Goal: Task Accomplishment & Management: Manage account settings

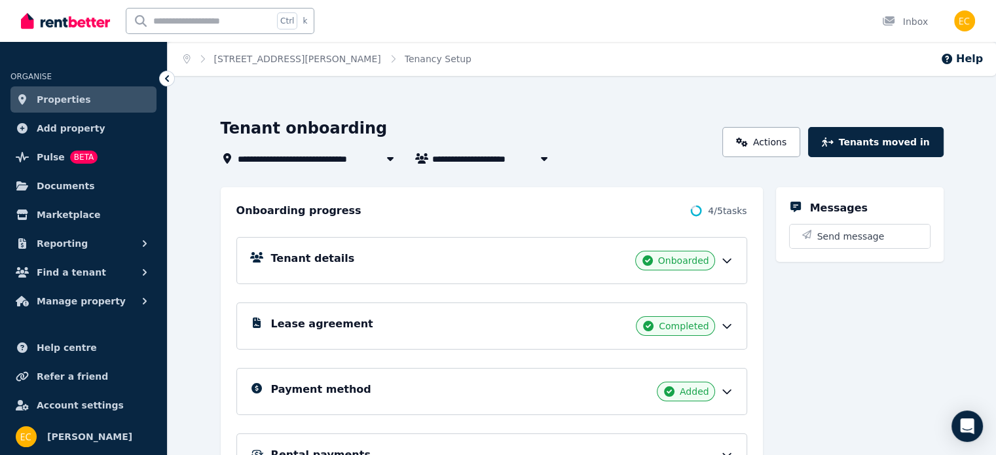
scroll to position [146, 0]
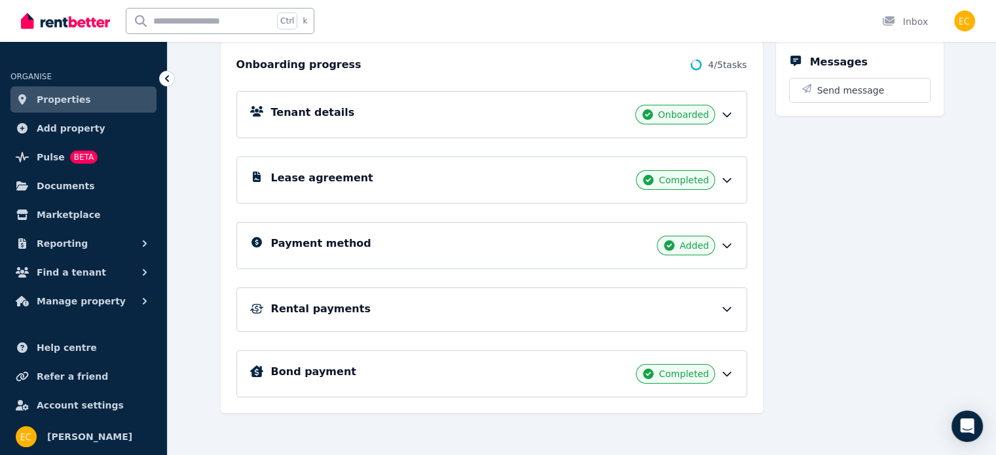
click at [731, 309] on icon at bounding box center [727, 310] width 8 height 4
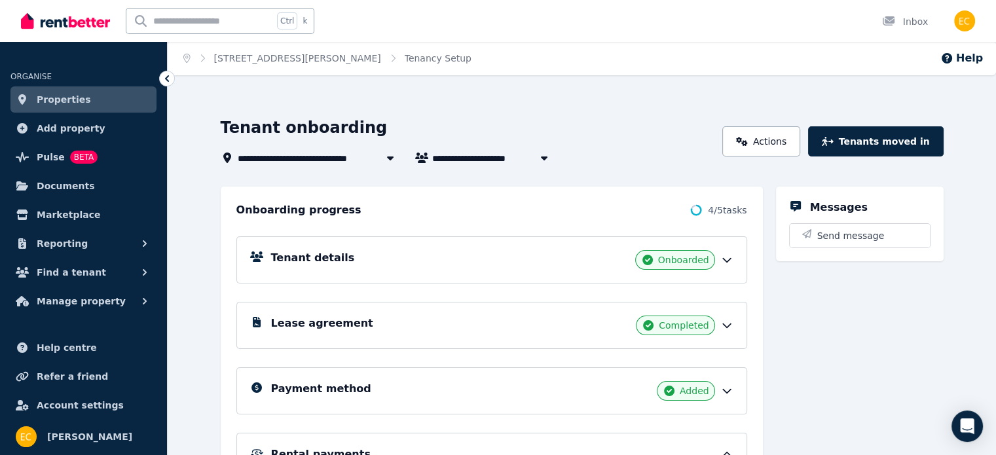
scroll to position [0, 0]
click at [538, 163] on icon "button" at bounding box center [544, 158] width 13 height 10
type input "**********"
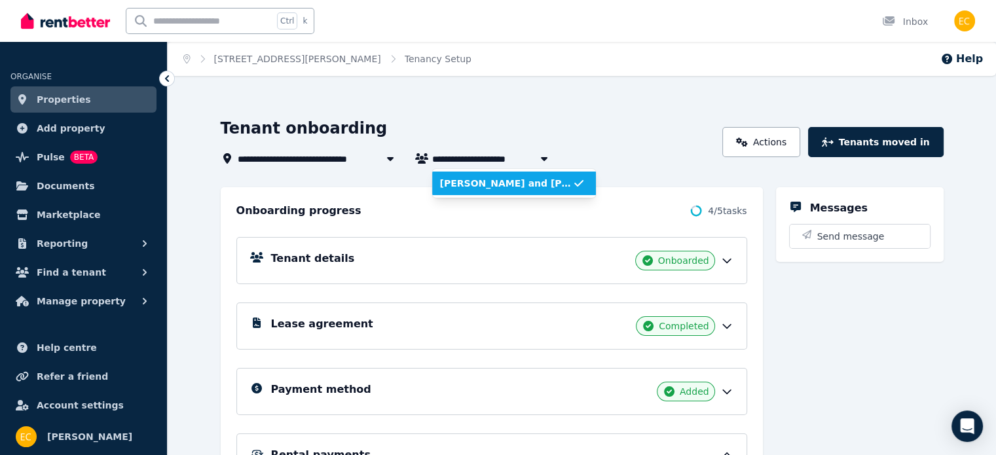
click at [538, 162] on icon "button" at bounding box center [544, 158] width 13 height 10
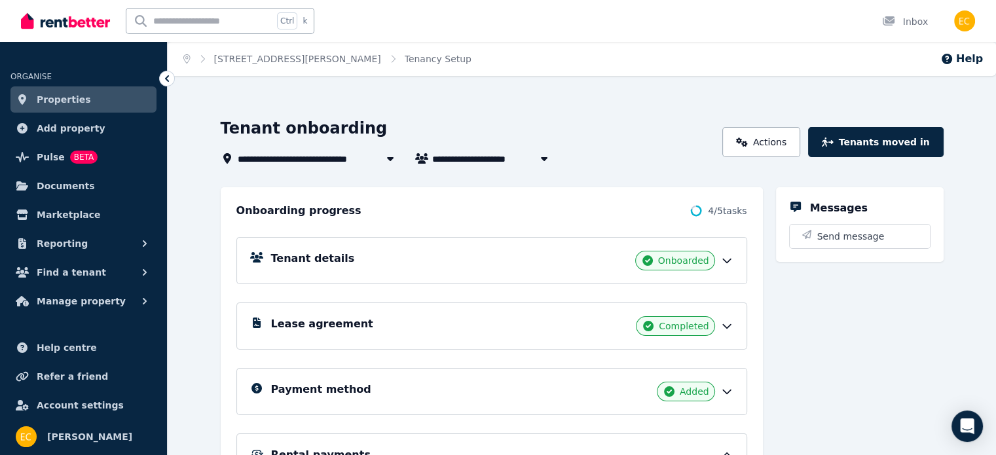
click at [731, 259] on icon at bounding box center [727, 261] width 8 height 4
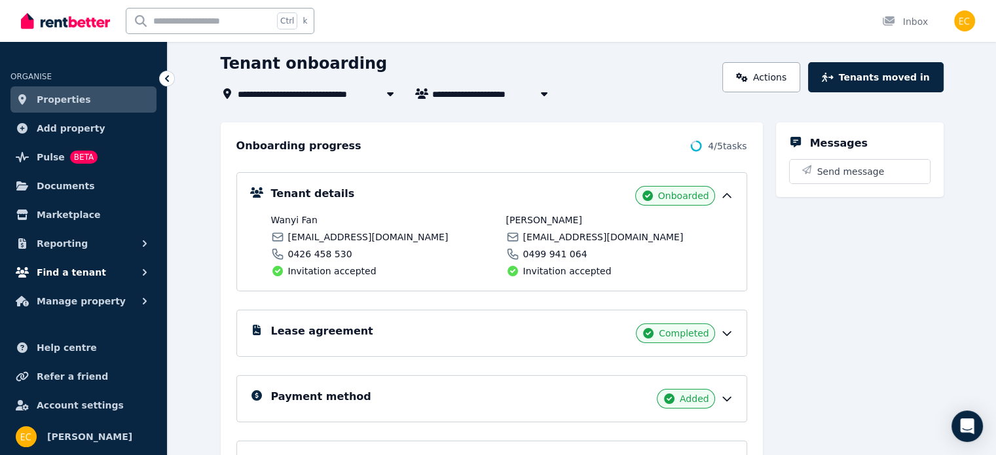
scroll to position [66, 0]
click at [142, 271] on icon "button" at bounding box center [144, 272] width 13 height 13
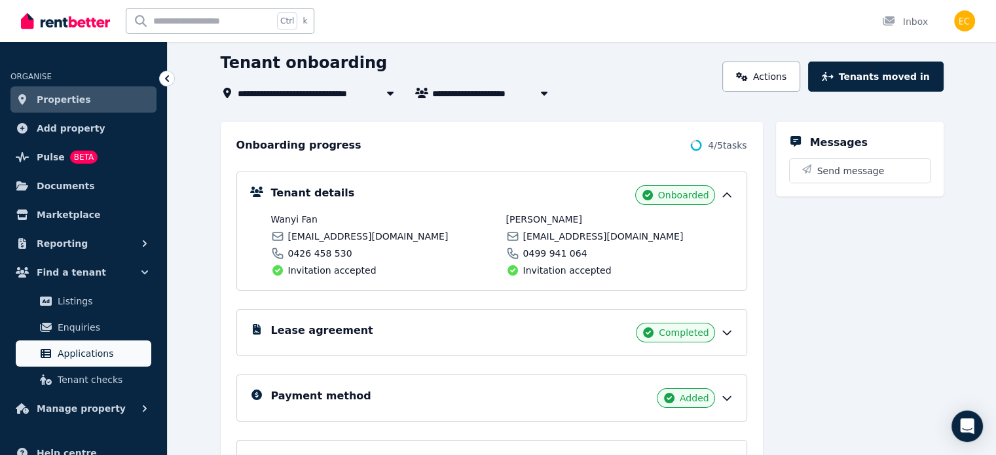
click at [81, 350] on span "Applications" at bounding box center [102, 354] width 88 height 16
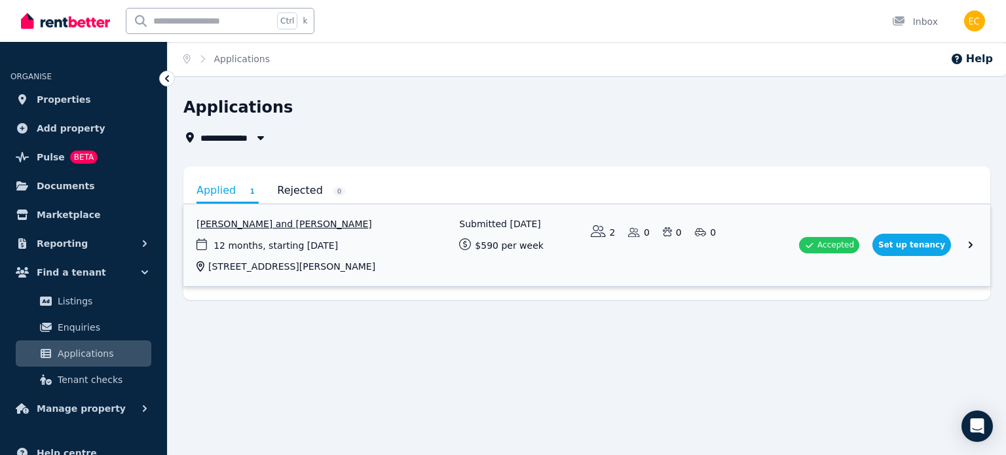
click at [575, 256] on link "View application: Wanyi Fan and Yuan Gao" at bounding box center [586, 245] width 807 height 82
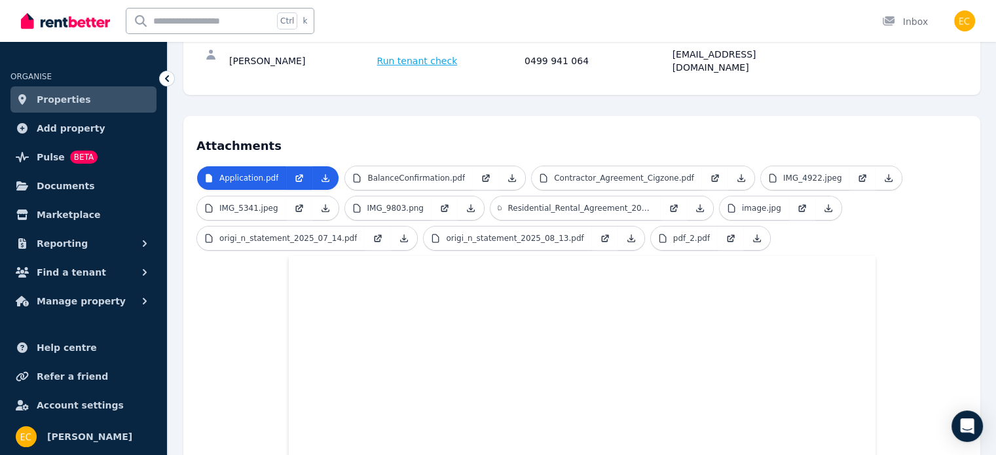
scroll to position [262, 0]
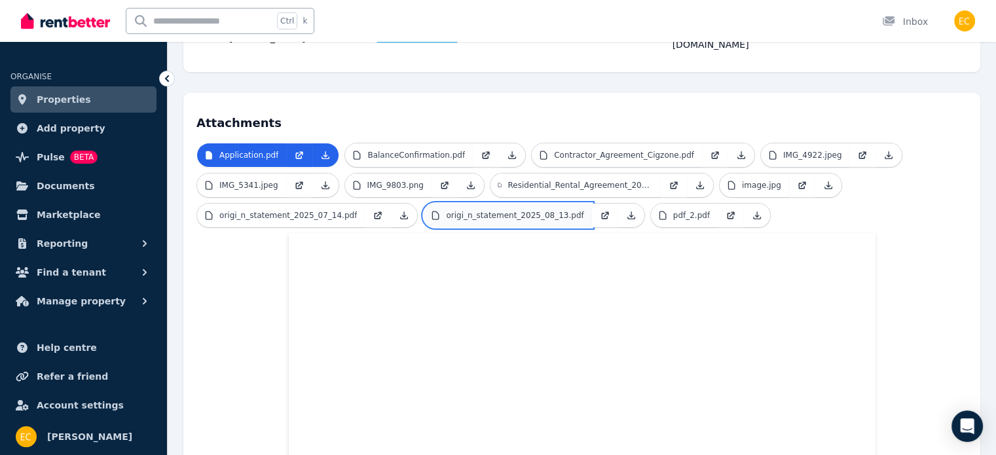
click at [512, 210] on p "origi_n_statement_2025_08_13.pdf" at bounding box center [515, 215] width 138 height 10
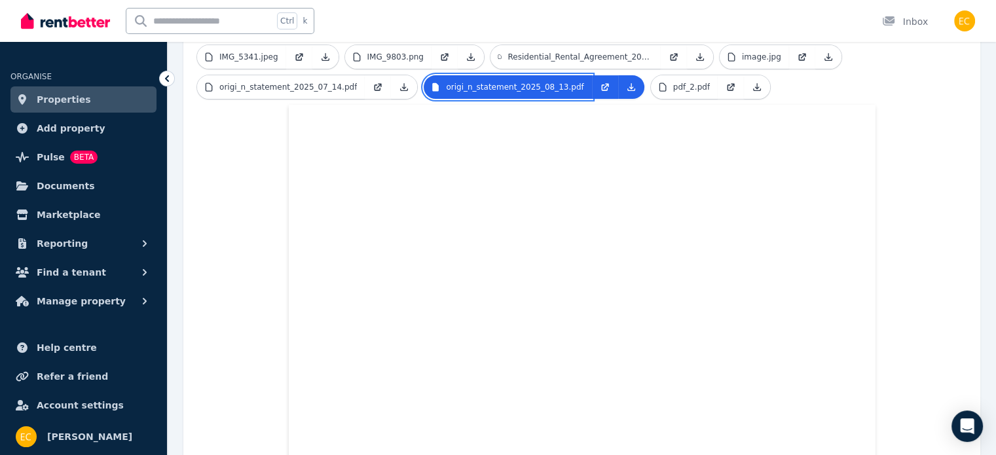
scroll to position [393, 0]
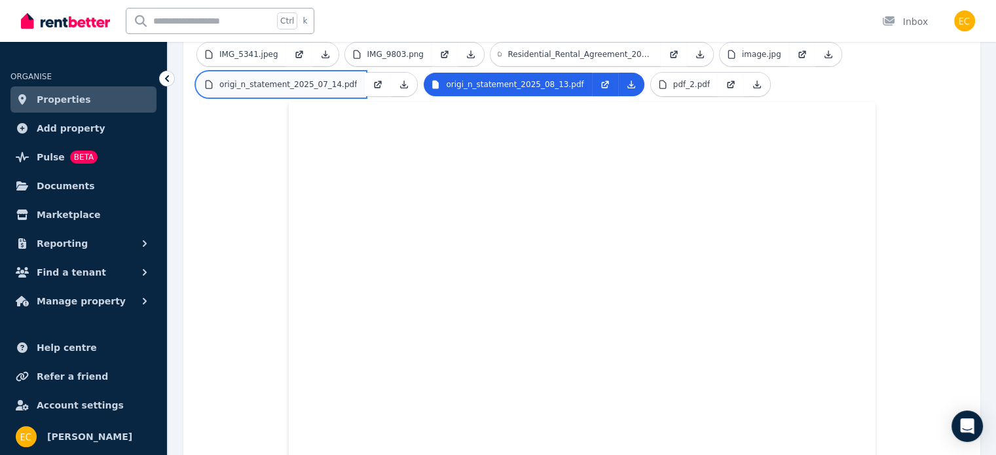
click at [323, 79] on p "origi_n_statement_2025_07_14.pdf" at bounding box center [288, 84] width 138 height 10
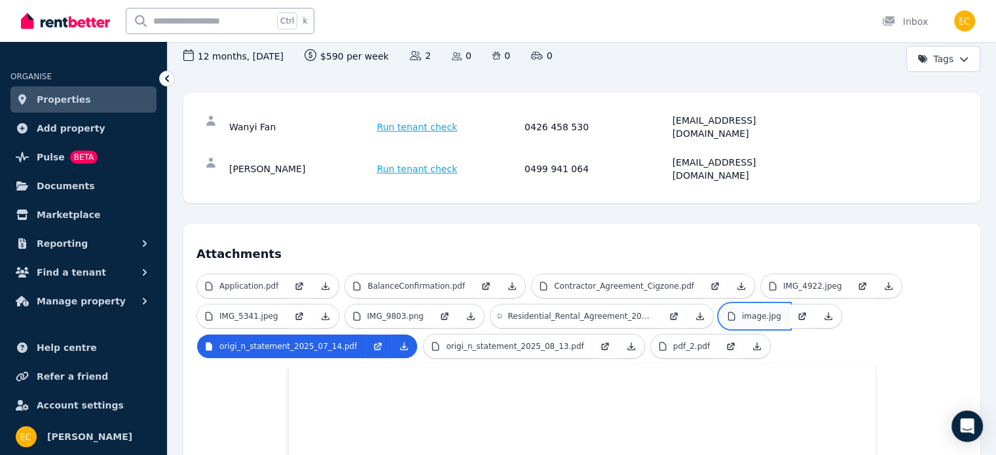
click at [767, 305] on link "image.jpg" at bounding box center [754, 317] width 69 height 24
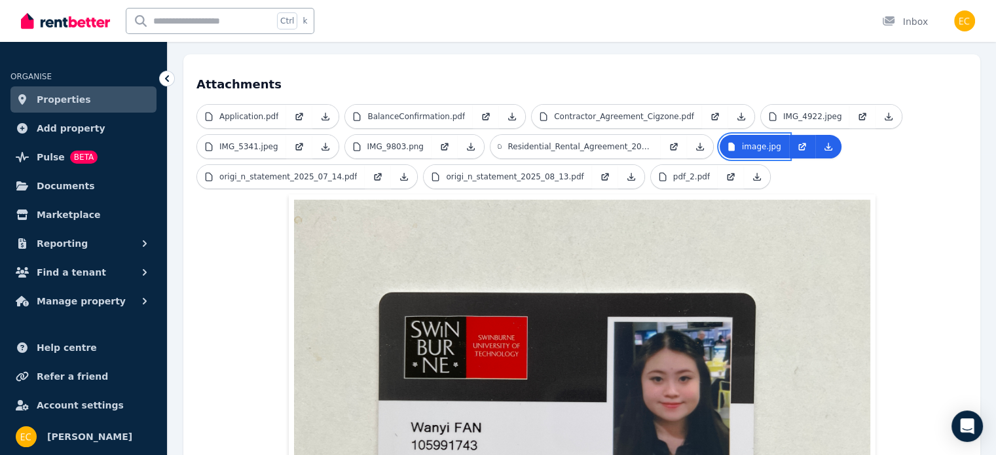
scroll to position [197, 0]
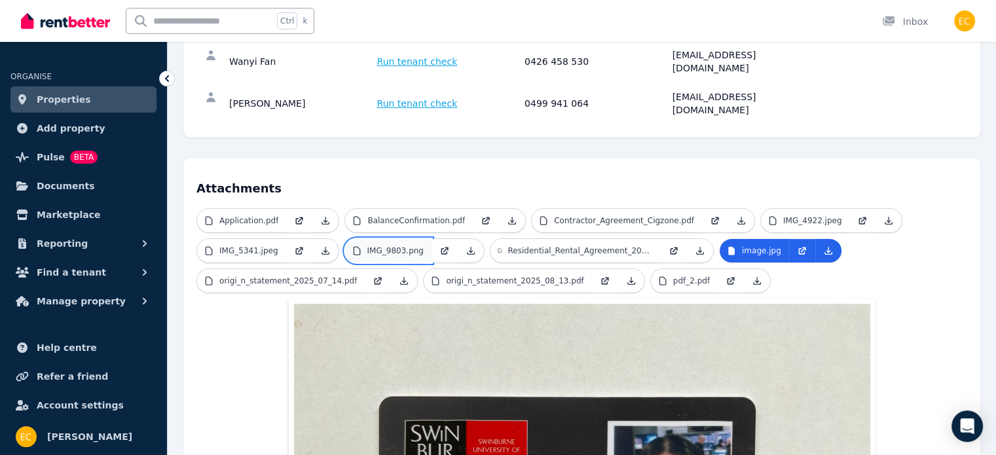
click at [388, 239] on link "IMG_9803.png" at bounding box center [388, 251] width 86 height 24
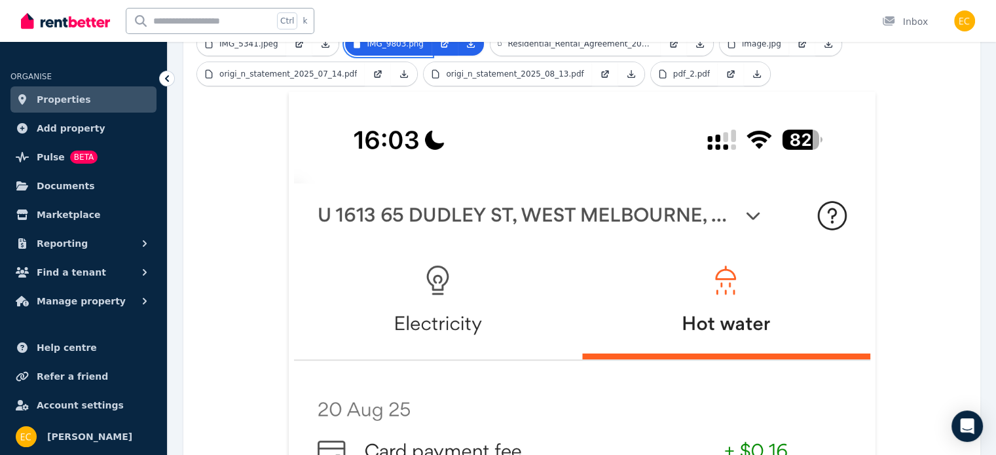
scroll to position [262, 0]
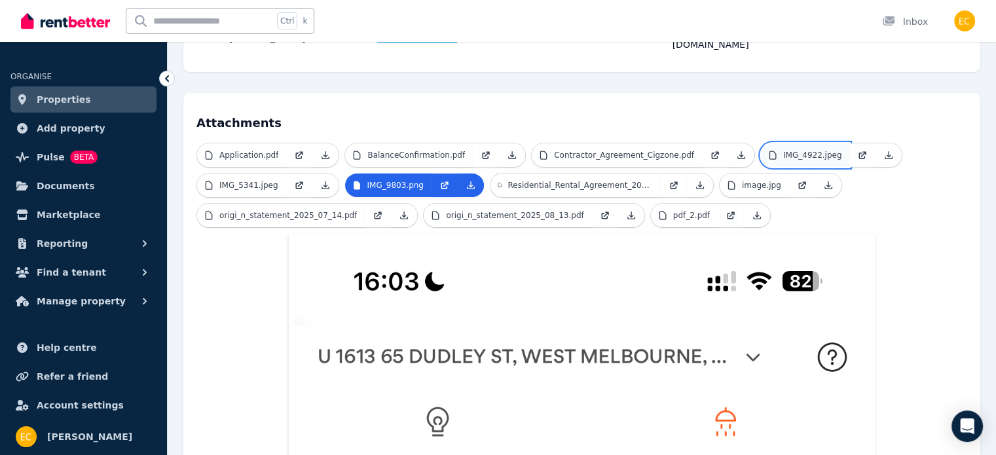
click at [793, 150] on p "IMG_4922.jpeg" at bounding box center [813, 155] width 59 height 10
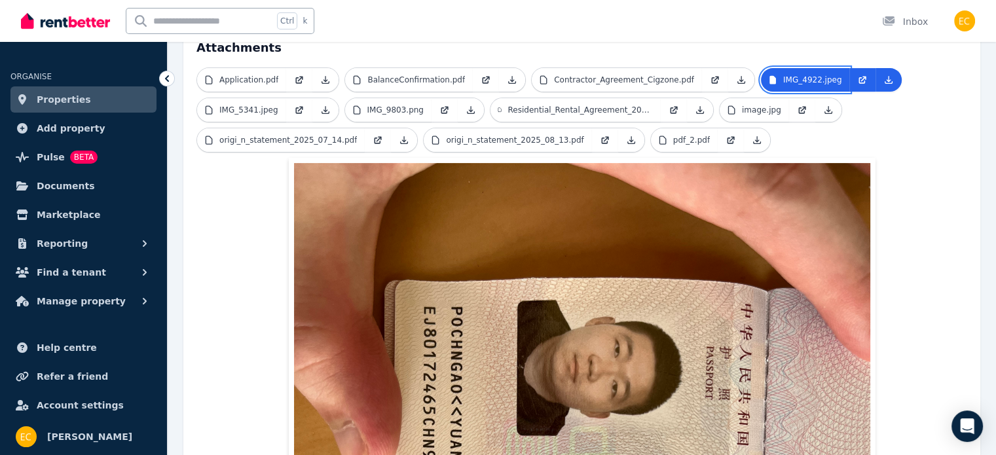
scroll to position [197, 0]
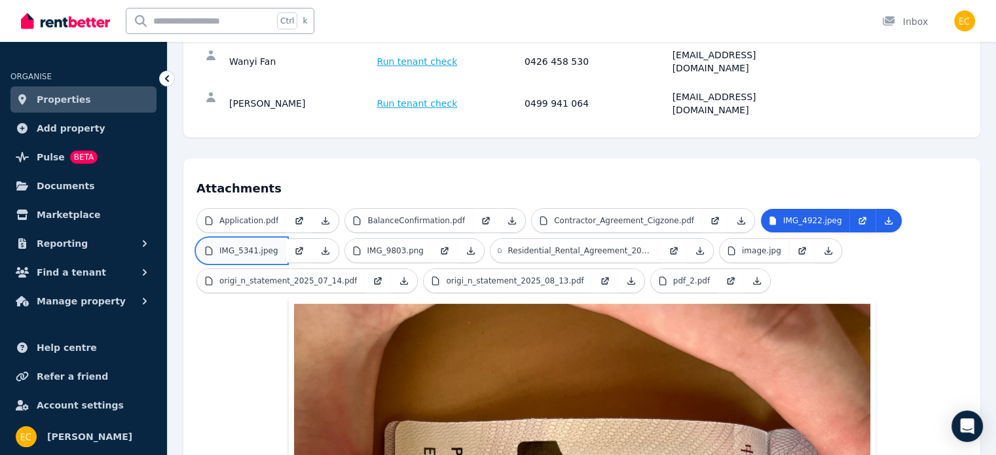
click at [254, 246] on p "IMG_5341.jpeg" at bounding box center [248, 251] width 59 height 10
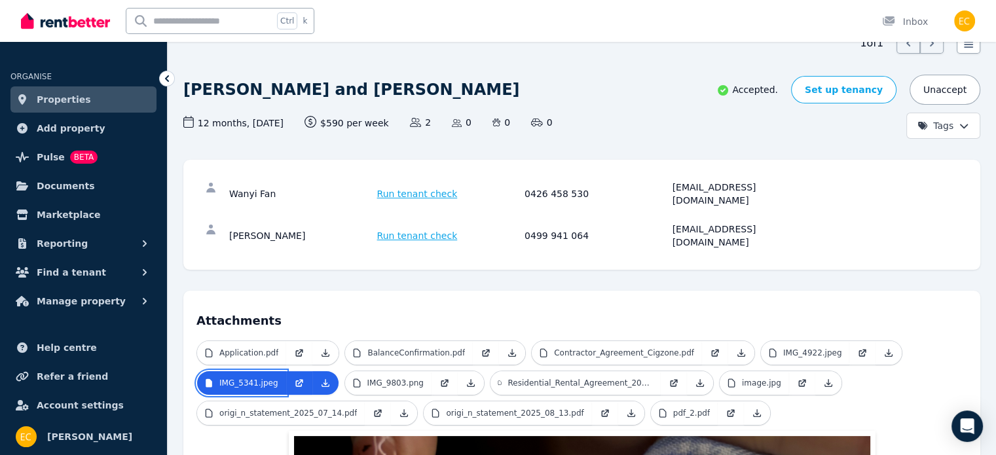
scroll to position [131, 0]
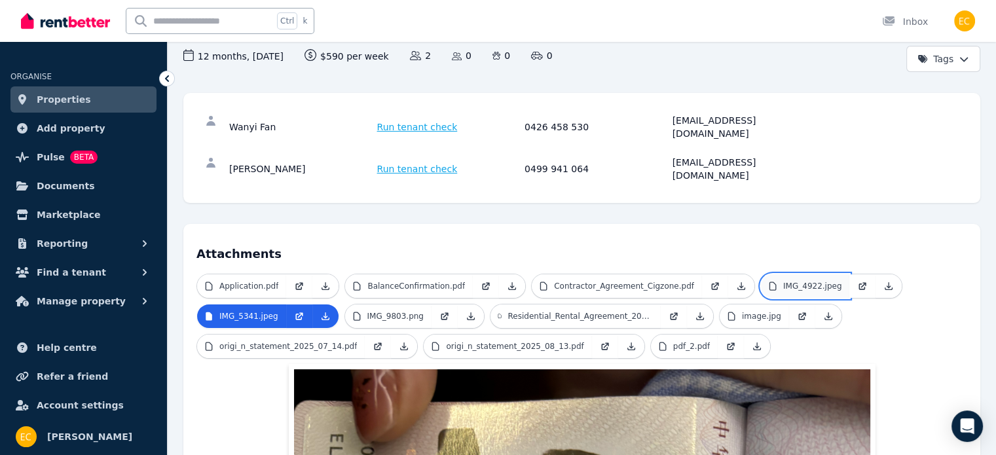
click at [784, 281] on p "IMG_4922.jpeg" at bounding box center [813, 286] width 59 height 10
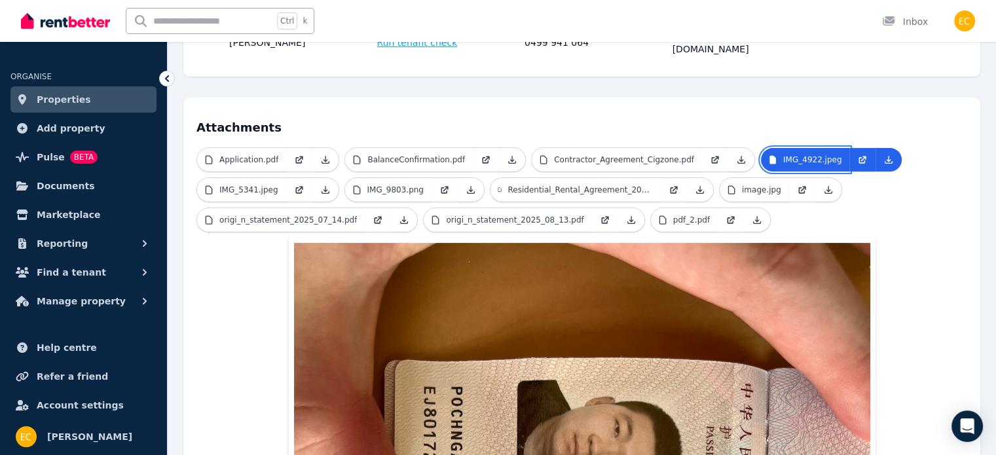
scroll to position [0, 0]
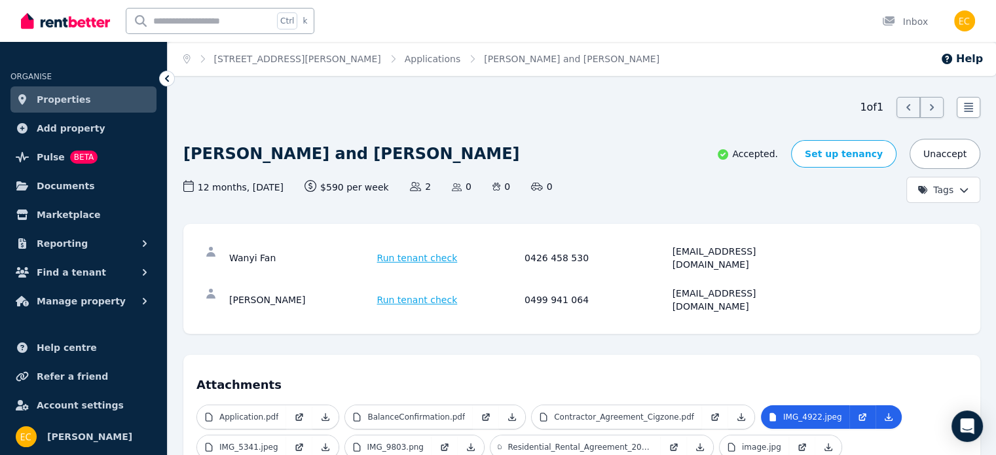
click at [94, 102] on link "Properties" at bounding box center [83, 99] width 146 height 26
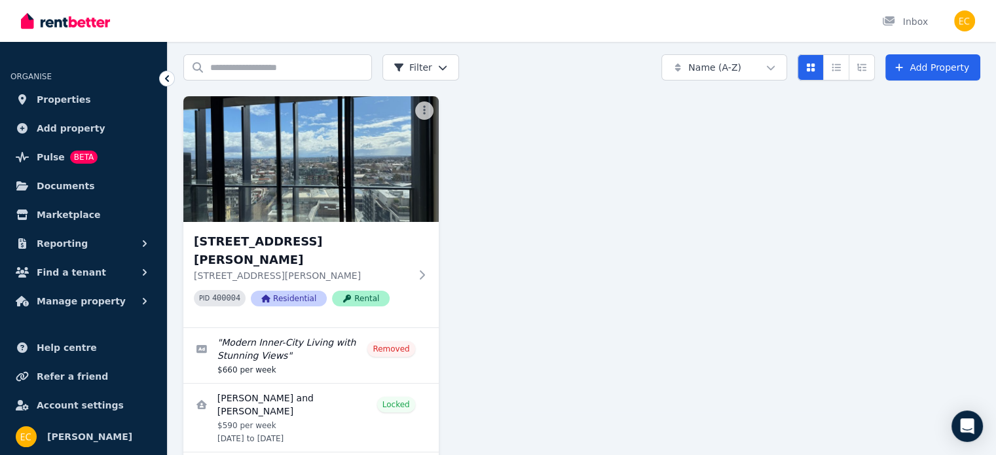
scroll to position [66, 0]
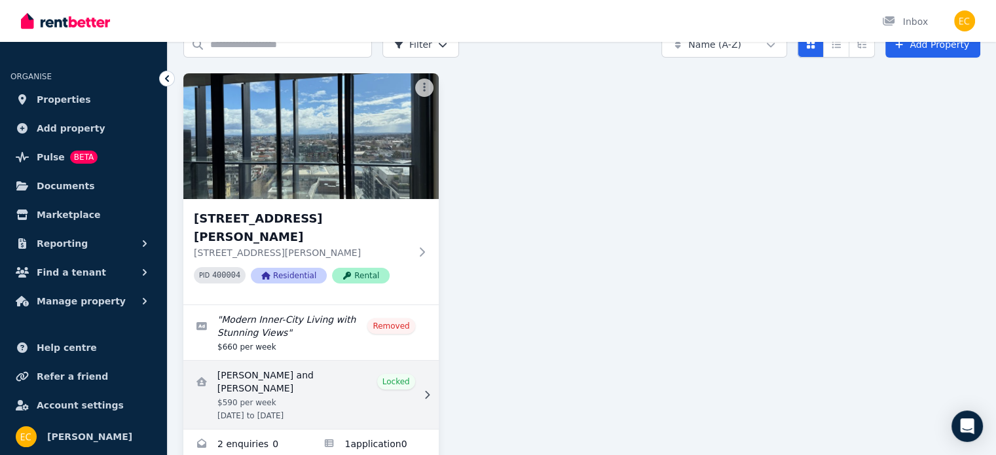
click at [293, 366] on link "View details for Wanyi Fan and Yuan Gao" at bounding box center [311, 395] width 256 height 68
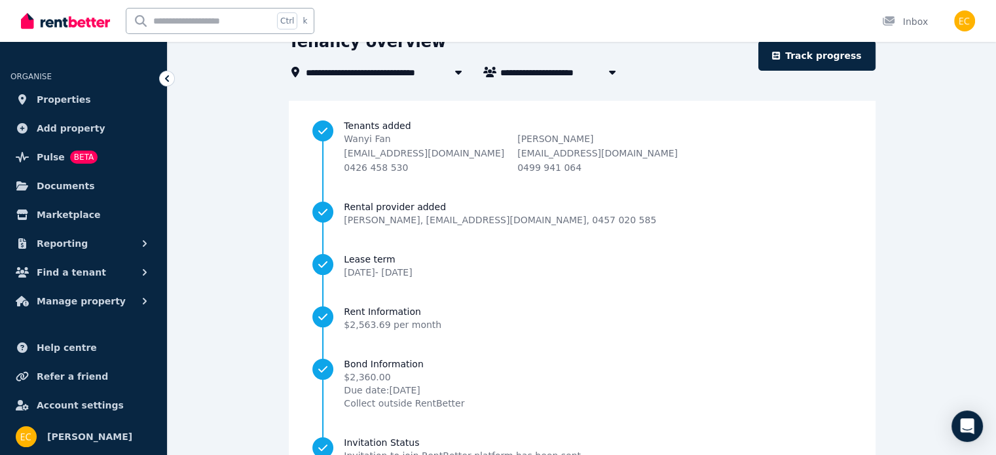
scroll to position [157, 0]
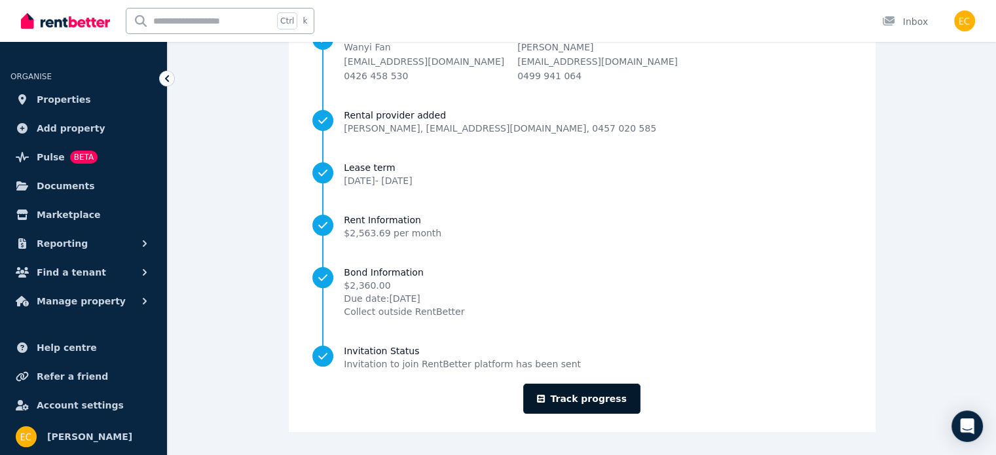
click at [572, 398] on link "Track progress" at bounding box center [581, 399] width 117 height 30
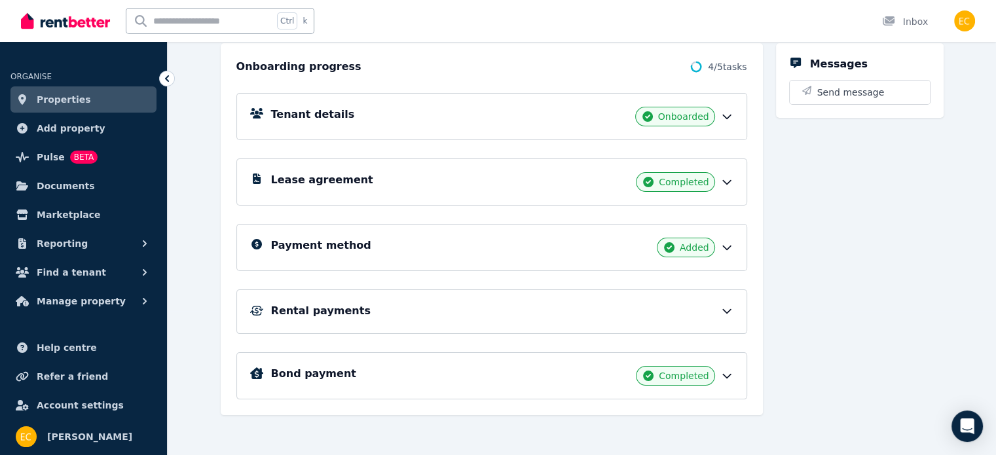
scroll to position [146, 0]
